Goal: Task Accomplishment & Management: Complete application form

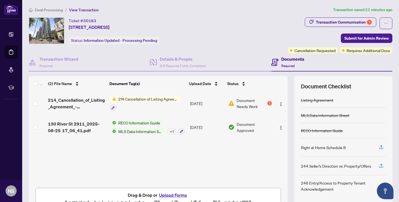
click at [140, 99] on span "214 Cancellation of Listing Agreement - Authority to Offer for Lease" at bounding box center [149, 99] width 66 height 6
click at [276, 102] on button "button" at bounding box center [280, 103] width 9 height 9
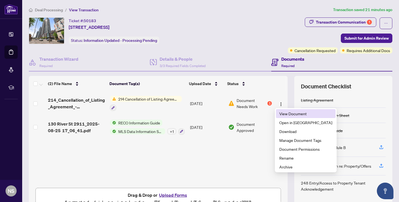
click at [283, 114] on span "View Document" at bounding box center [305, 113] width 53 height 6
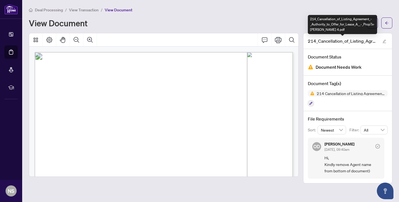
click at [371, 24] on div "214_Cancellation_of_Listing_Agreement_-_Authority_to_Offer_for_Lease_A__-_PropT…" at bounding box center [342, 24] width 69 height 19
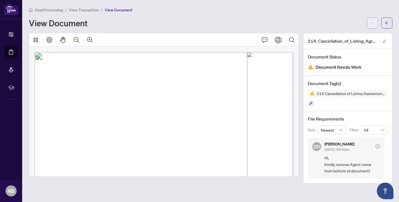
click at [370, 23] on button "button" at bounding box center [372, 22] width 11 height 11
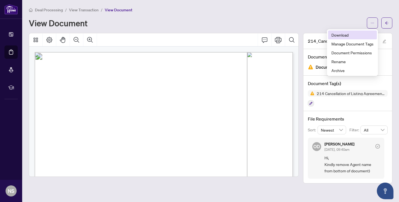
click at [347, 36] on span "Download" at bounding box center [352, 35] width 42 height 6
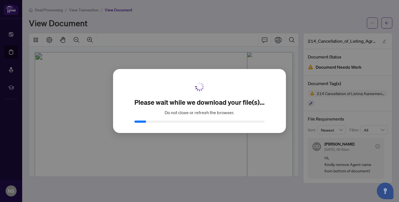
click at [187, 19] on div "Please wait while we download your file(s)... Do not close or refresh the brows…" at bounding box center [199, 101] width 399 height 202
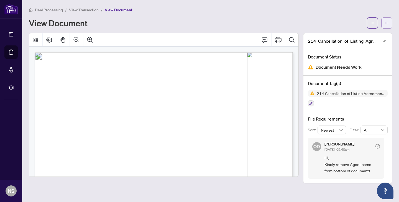
click at [385, 22] on icon "arrow-left" at bounding box center [386, 22] width 3 height 3
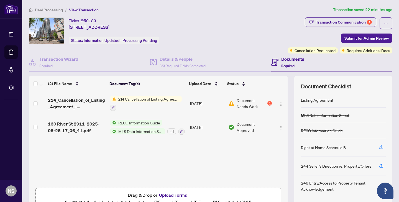
scroll to position [30, 0]
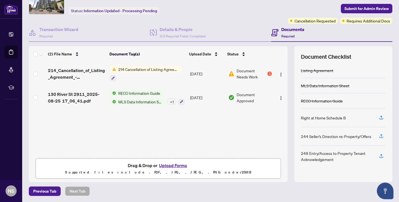
click at [169, 164] on button "Upload Forms" at bounding box center [172, 165] width 31 height 7
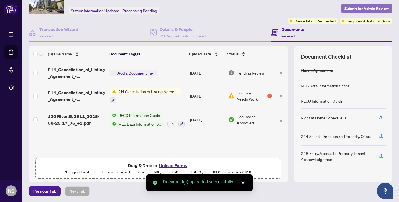
click at [378, 11] on span "Submit for Admin Review" at bounding box center [366, 8] width 44 height 9
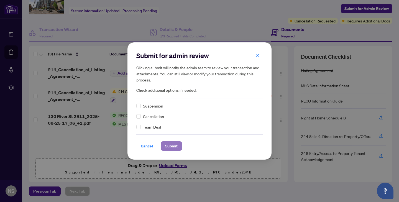
click at [169, 146] on span "Submit" at bounding box center [171, 145] width 12 height 9
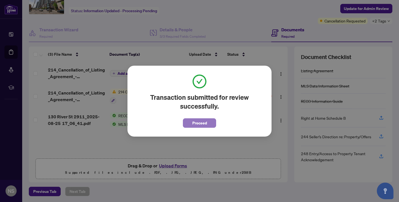
click at [202, 124] on span "Proceed" at bounding box center [199, 122] width 15 height 9
